Goal: Complete application form: Complete application form

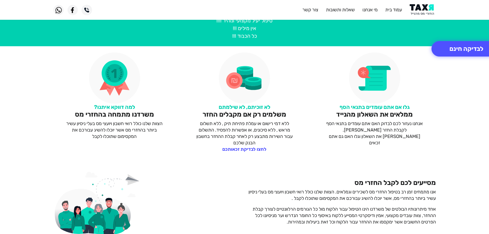
scroll to position [282, 0]
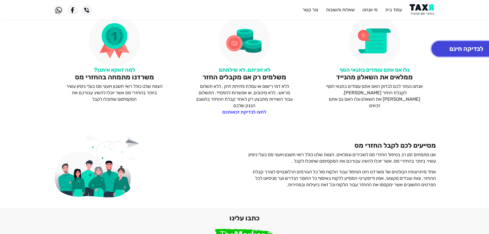
click at [479, 44] on button "לבדיקה חינם" at bounding box center [466, 48] width 70 height 15
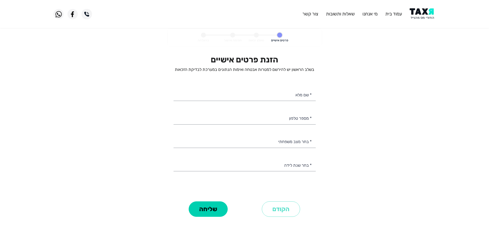
select select
click at [299, 95] on input "* שם מלא" at bounding box center [244, 94] width 142 height 13
type input "[PERSON_NAME]"
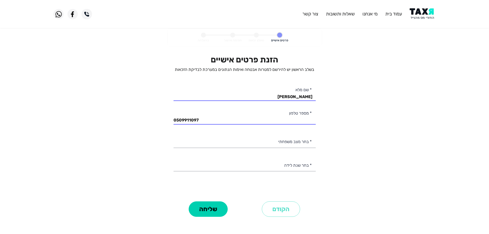
type input "050-9911097"
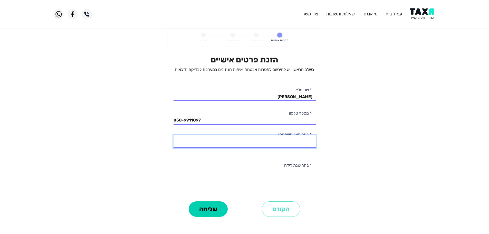
click at [294, 143] on select "רווק/ה נשוי/[PERSON_NAME]/ה אלמן/נה" at bounding box center [244, 141] width 142 height 13
select select "2: Married"
click at [173, 135] on select "רווק/ה נשוי/[PERSON_NAME]/ה אלמן/נה" at bounding box center [244, 141] width 142 height 13
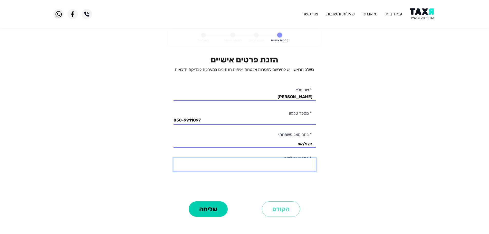
click at [298, 165] on select "2003 2002 2001 2000 1999 1998 1997 1996 1995 1994 1993 1992 1991 1990 1989 1988…" at bounding box center [244, 164] width 142 height 13
select select "19: 1985"
click at [173, 158] on select "2003 2002 2001 2000 1999 1998 1997 1996 1995 1994 1993 1992 1991 1990 1989 1988…" at bounding box center [244, 164] width 142 height 13
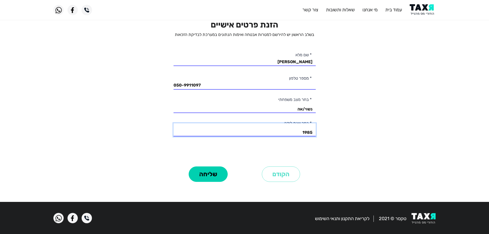
scroll to position [36, 0]
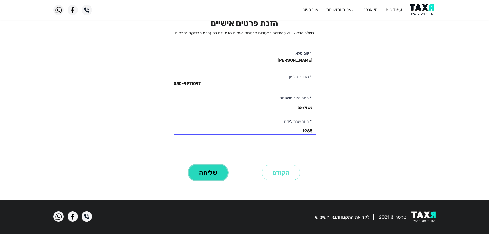
click at [210, 176] on button "שליחה" at bounding box center [208, 172] width 39 height 15
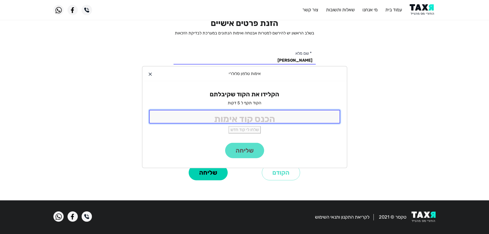
click at [256, 118] on input "tel" at bounding box center [244, 117] width 191 height 14
type input "4332"
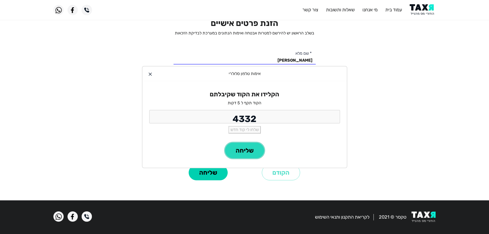
click at [250, 155] on button "שליחה" at bounding box center [244, 150] width 39 height 15
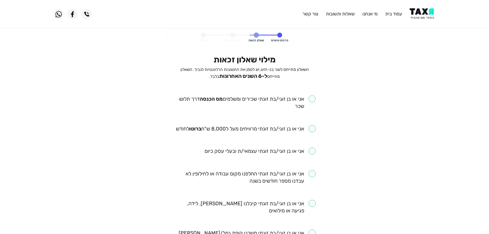
click at [314, 99] on input "checkbox" at bounding box center [244, 102] width 142 height 14
checkbox input "true"
click at [312, 131] on input "checkbox" at bounding box center [246, 128] width 140 height 7
checkbox input "true"
click at [312, 153] on input "checkbox" at bounding box center [260, 150] width 111 height 7
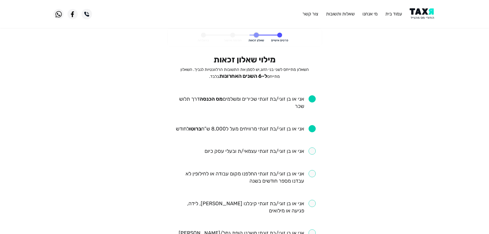
checkbox input "true"
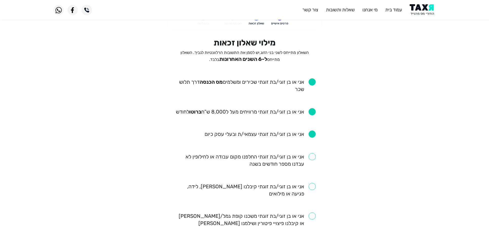
scroll to position [26, 0]
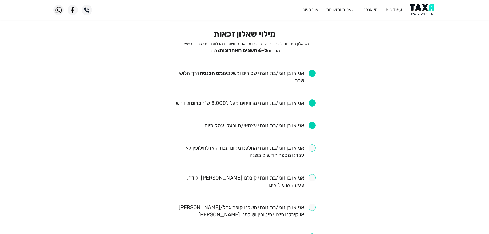
click at [312, 148] on input "checkbox" at bounding box center [244, 151] width 142 height 14
checkbox input "true"
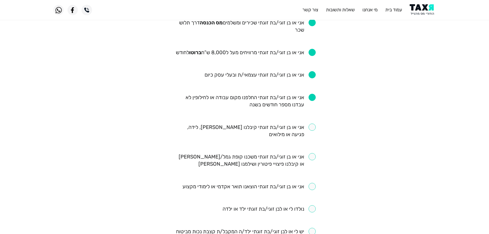
scroll to position [77, 0]
click at [311, 124] on input "checkbox" at bounding box center [244, 130] width 142 height 14
checkbox input "true"
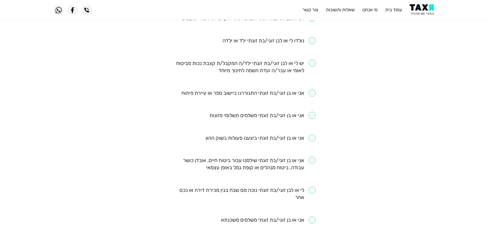
scroll to position [257, 0]
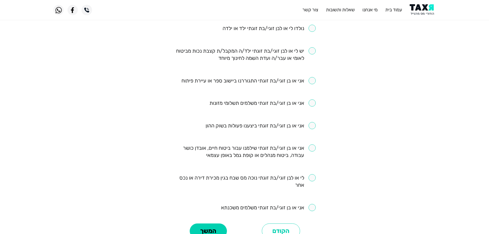
click at [309, 148] on input "checkbox" at bounding box center [244, 151] width 142 height 14
checkbox input "true"
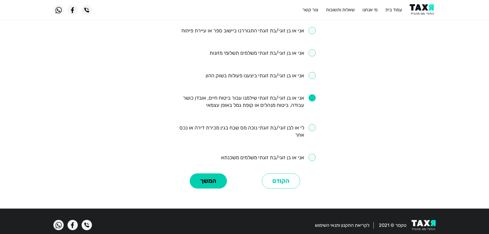
scroll to position [308, 0]
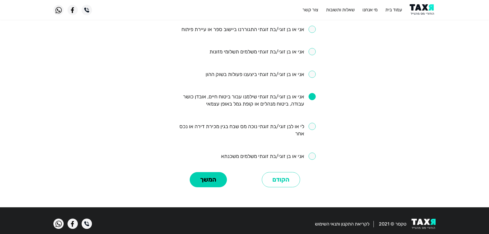
click at [310, 159] on input "checkbox" at bounding box center [268, 155] width 95 height 7
checkbox input "true"
click at [216, 180] on button "המשך" at bounding box center [208, 179] width 37 height 15
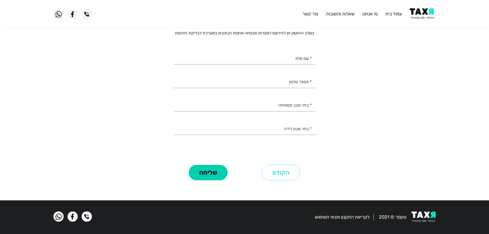
select select
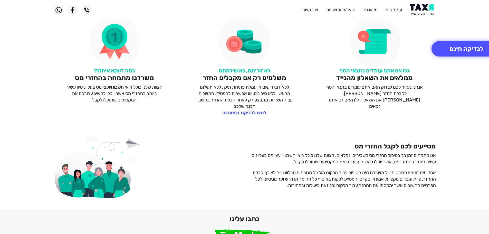
scroll to position [282, 0]
